Goal: Transaction & Acquisition: Obtain resource

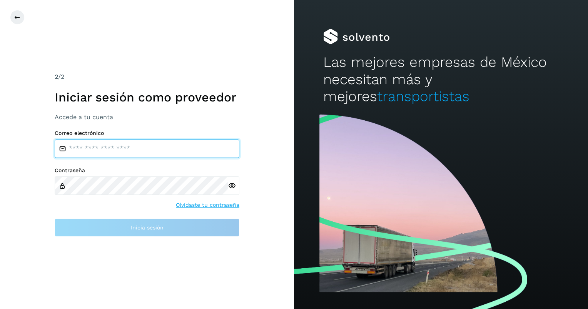
type input "**********"
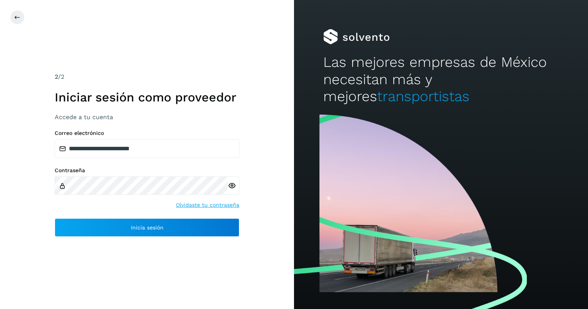
click at [232, 186] on icon at bounding box center [232, 186] width 8 height 8
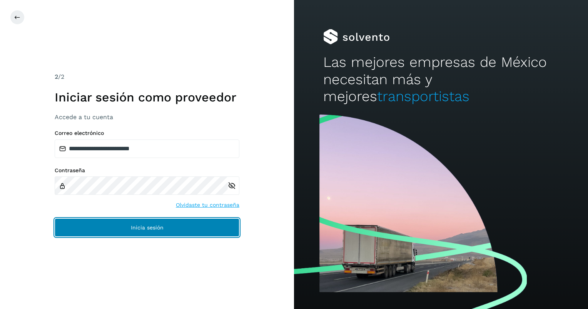
click at [185, 226] on button "Inicia sesión" at bounding box center [147, 227] width 185 height 18
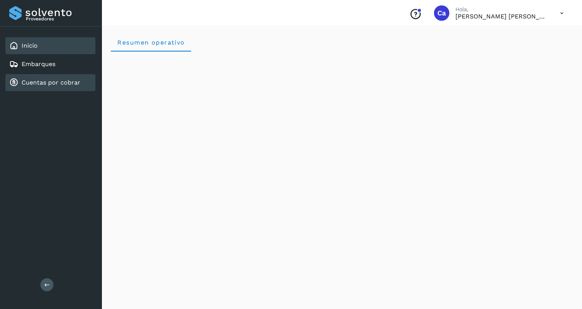
click at [59, 83] on link "Cuentas por cobrar" at bounding box center [51, 82] width 59 height 7
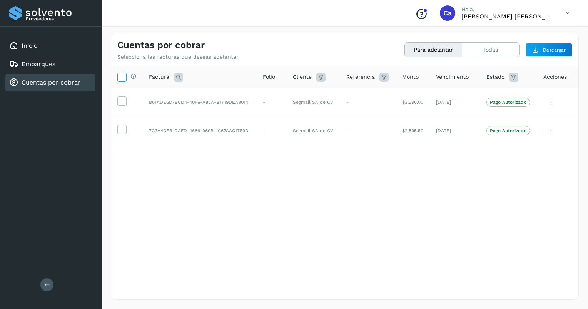
click at [123, 77] on icon at bounding box center [122, 77] width 8 height 8
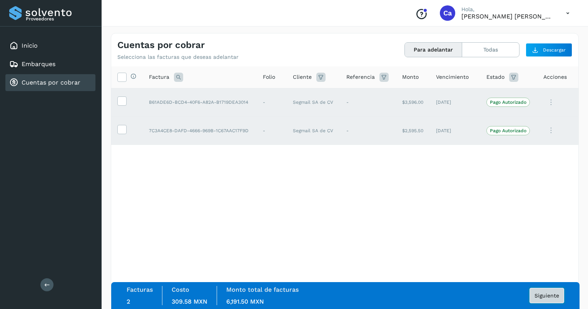
click at [546, 294] on span "Siguiente" at bounding box center [546, 295] width 25 height 5
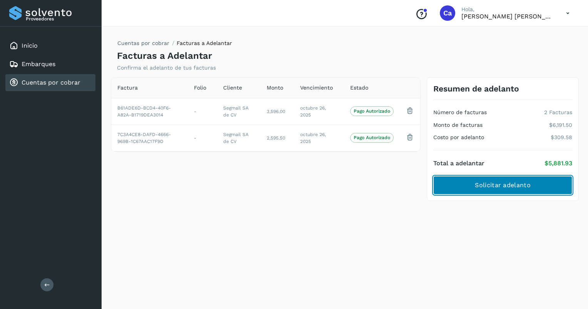
click at [500, 190] on button "Solicitar adelanto" at bounding box center [502, 185] width 139 height 18
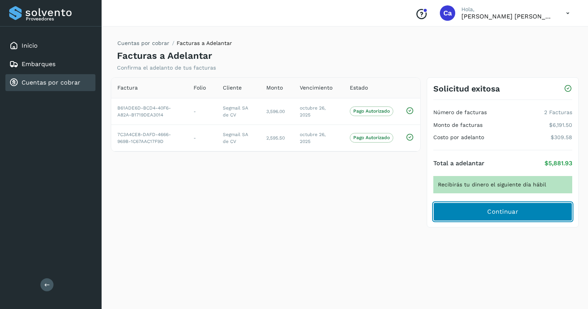
click at [506, 211] on span "Continuar" at bounding box center [502, 212] width 31 height 8
